Goal: Communication & Community: Participate in discussion

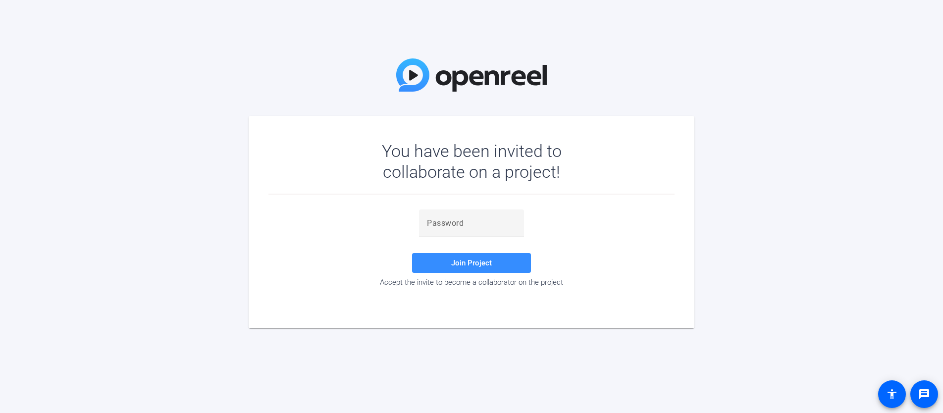
drag, startPoint x: 0, startPoint y: 0, endPoint x: 569, endPoint y: 394, distance: 692.2
click at [573, 383] on div "You have been invited to collaborate on a project! Join Project Accept the invi…" at bounding box center [471, 206] width 943 height 413
click at [485, 208] on div "Join Project Accept the invite to become a collaborator on the project" at bounding box center [472, 249] width 406 height 109
click at [491, 225] on input "text" at bounding box center [471, 224] width 89 height 12
paste input "Vry$Uh"
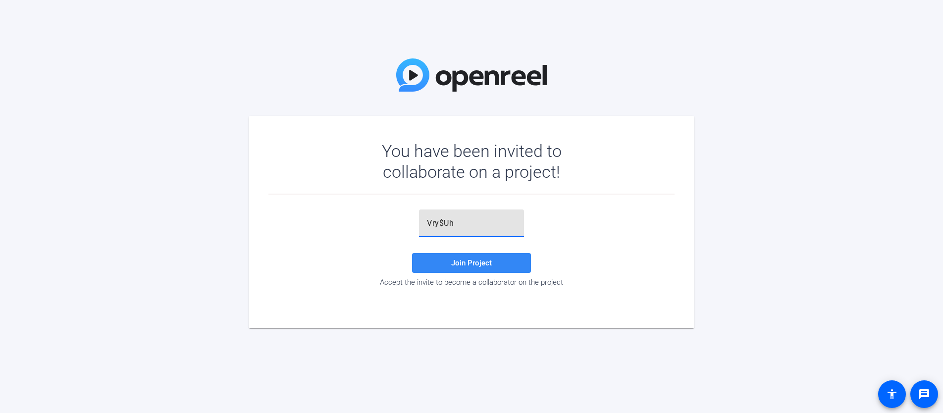
type input "Vry$Uh"
click at [464, 261] on span "Join Project" at bounding box center [471, 263] width 41 height 9
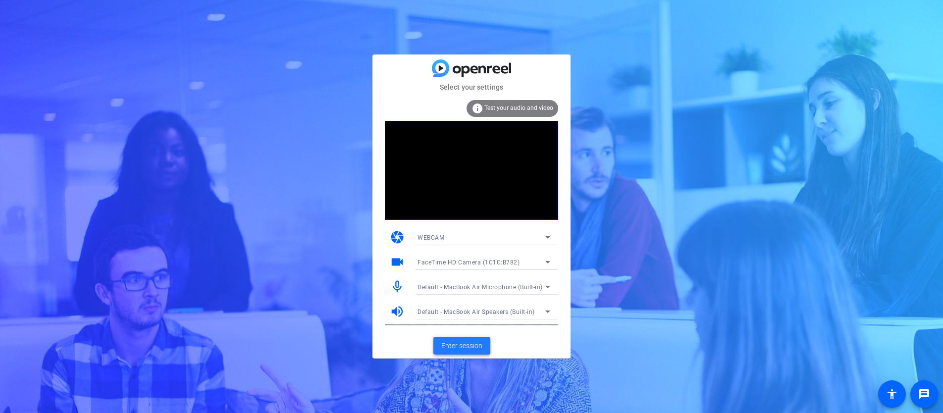
click at [471, 351] on span at bounding box center [462, 346] width 57 height 24
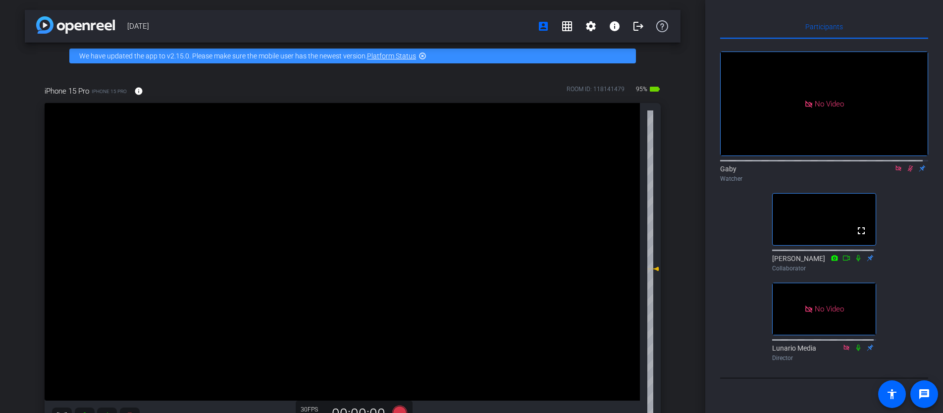
drag, startPoint x: 920, startPoint y: 215, endPoint x: 901, endPoint y: 169, distance: 49.6
click at [916, 207] on div "No Video Gaby Watcher fullscreen [PERSON_NAME] Collaborator No Video Lunario Me…" at bounding box center [825, 202] width 208 height 327
click at [907, 172] on icon at bounding box center [911, 168] width 8 height 7
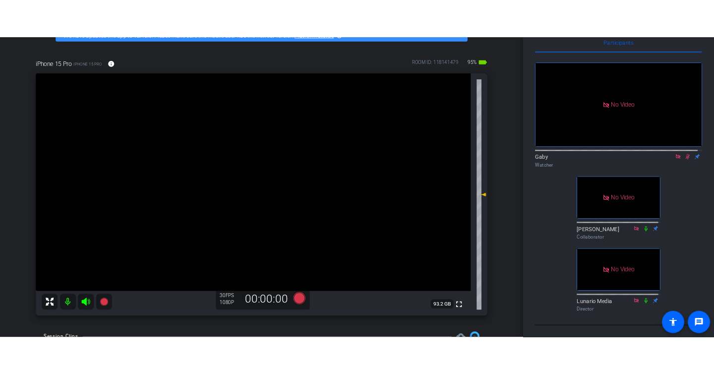
scroll to position [66, 0]
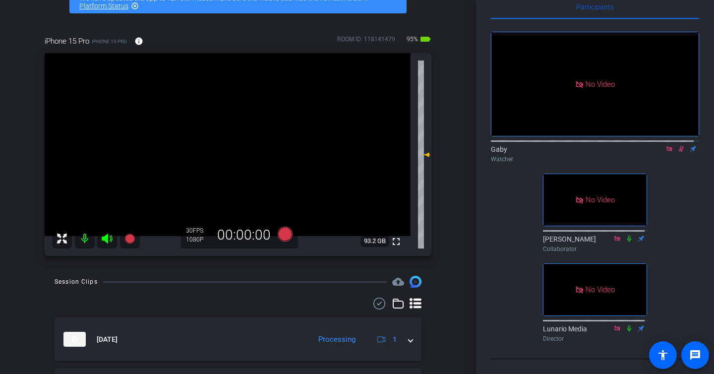
click at [678, 146] on icon at bounding box center [680, 149] width 5 height 6
click at [686, 196] on div "No Video Gaby Watcher No Video [PERSON_NAME] Collaborator No Video Lunario Medi…" at bounding box center [595, 182] width 208 height 327
click at [679, 144] on mat-icon at bounding box center [681, 148] width 12 height 9
drag, startPoint x: 691, startPoint y: 177, endPoint x: 693, endPoint y: 137, distance: 39.7
click at [691, 177] on div "No Video Gaby Watcher No Video [PERSON_NAME] Collaborator No Video Lunario Medi…" at bounding box center [595, 182] width 208 height 327
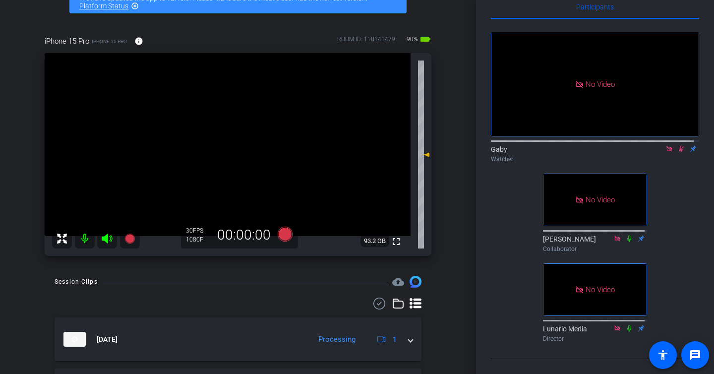
click at [677, 145] on icon at bounding box center [681, 148] width 8 height 7
click at [683, 152] on div "No Video Gaby Watcher No Video [PERSON_NAME] Collaborator No Video Lunario Medi…" at bounding box center [595, 182] width 208 height 327
click at [678, 146] on icon at bounding box center [680, 149] width 5 height 6
click at [679, 146] on icon at bounding box center [681, 149] width 4 height 6
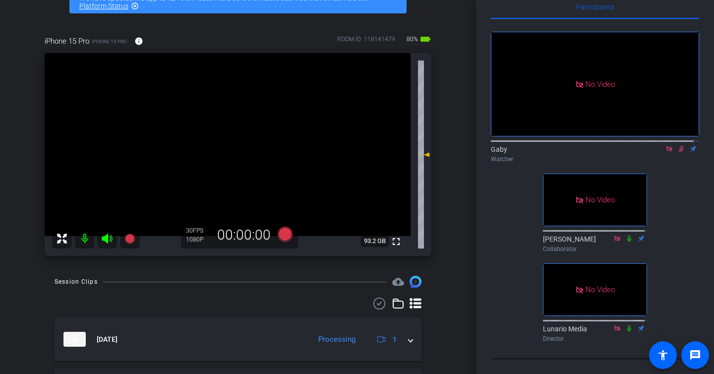
click at [678, 146] on icon at bounding box center [680, 149] width 5 height 6
click at [677, 145] on icon at bounding box center [681, 148] width 8 height 7
